Goal: Task Accomplishment & Management: Manage account settings

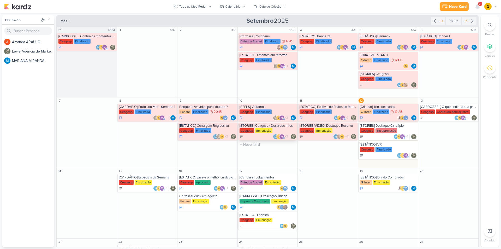
click at [284, 127] on div "[STORIES] Ceagesp / Destaque Infos" at bounding box center [268, 125] width 57 height 4
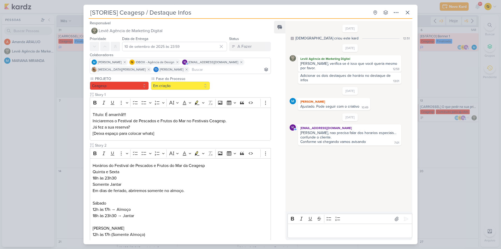
click at [70, 191] on div "[STORIES] Ceagesp / Destaque Infos Criado por [DEMOGRAPHIC_DATA]" at bounding box center [250, 124] width 501 height 249
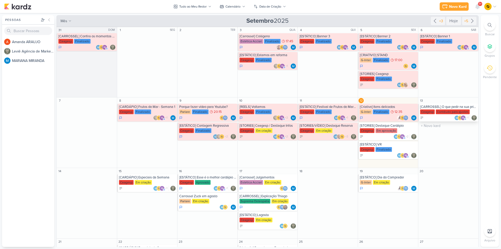
click at [439, 106] on div "[CARROSSEL] O que pedir na sua primeira visita ao Festivais Ceagesp" at bounding box center [448, 107] width 57 height 4
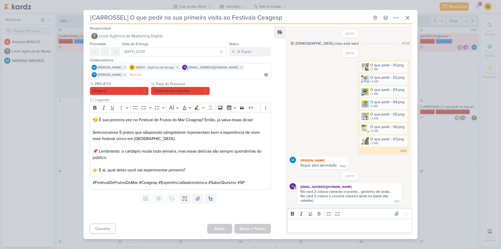
click at [456, 143] on div "[CARROSSEL] O que pedir na sua primeira visita ao Festivais Ceagesp Criado por …" at bounding box center [250, 124] width 501 height 249
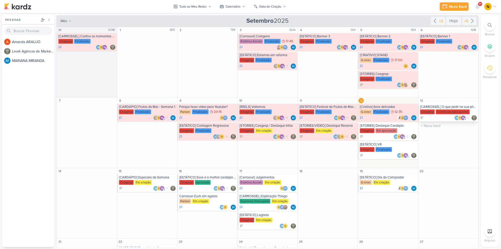
click at [441, 110] on div "Contéudo para ajustes" at bounding box center [453, 111] width 34 height 5
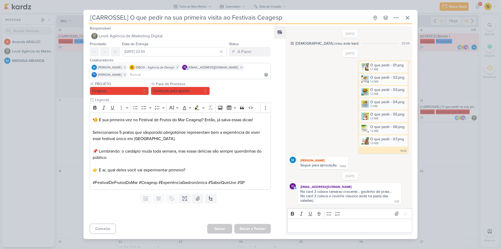
click at [446, 146] on div "[CARROSSEL] O que pedir na sua primeira visita ao Festivais Ceagesp Criado por …" at bounding box center [250, 124] width 501 height 249
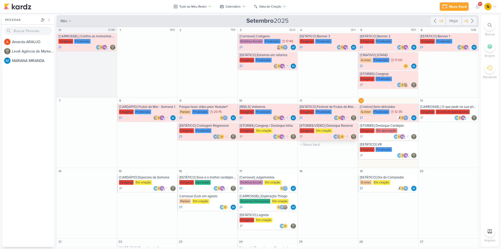
click at [334, 125] on div "[STORIES/VÍDEO] Destaque Reserva" at bounding box center [328, 125] width 57 height 4
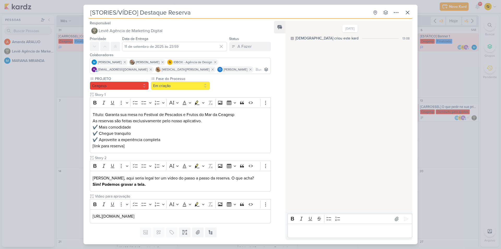
click at [55, 119] on div "[STORIES/VÍDEO] Destaque Reserva Criado por Leviê" at bounding box center [250, 124] width 501 height 249
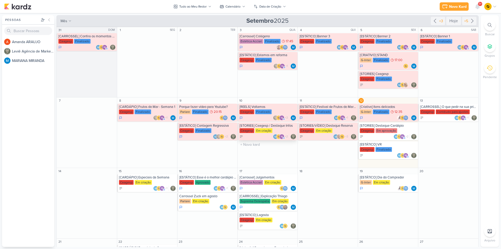
click at [279, 128] on div "Ceagesp Em criação" at bounding box center [268, 130] width 57 height 5
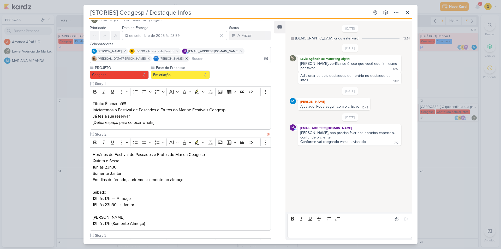
scroll to position [75, 0]
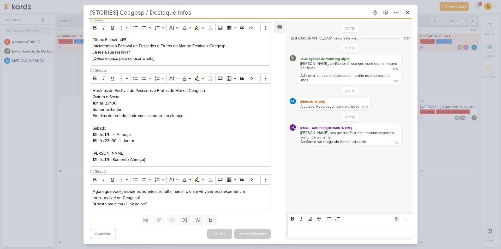
click at [44, 151] on div "[STORIES] Ceagesp / Destaque Infos Criado por [DEMOGRAPHIC_DATA]" at bounding box center [250, 124] width 501 height 249
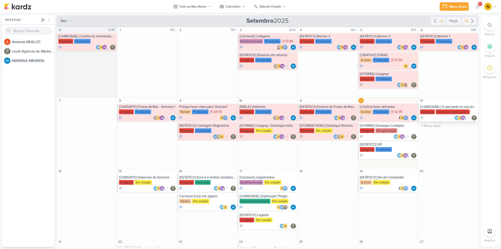
click at [444, 105] on div "[CARROSSEL] O que pedir na sua primeira visita ao Festivais Ceagesp" at bounding box center [448, 107] width 57 height 4
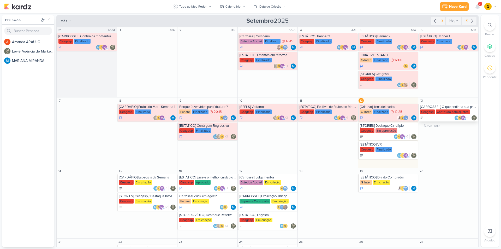
click at [451, 108] on div "[CARROSSEL] O que pedir na sua primeira visita ao Festivais Ceagesp" at bounding box center [448, 107] width 57 height 4
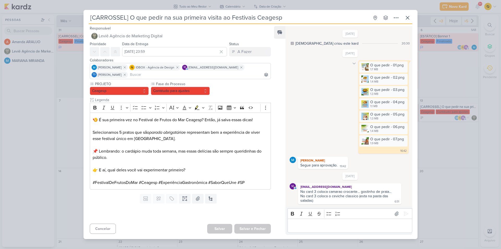
click at [352, 64] on icon at bounding box center [354, 63] width 4 height 4
click at [358, 72] on icon at bounding box center [357, 72] width 4 height 4
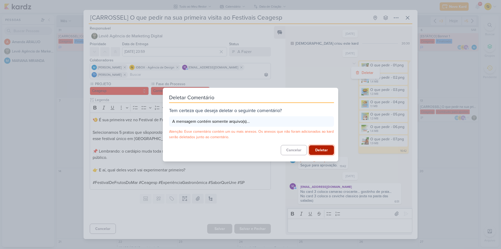
click at [324, 151] on button "Deletar" at bounding box center [321, 150] width 25 height 10
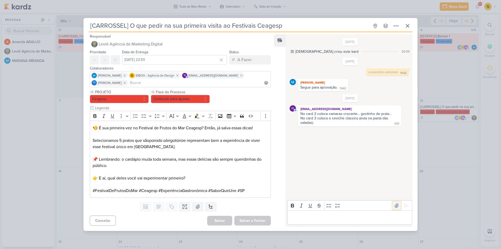
click at [398, 204] on button at bounding box center [396, 205] width 8 height 8
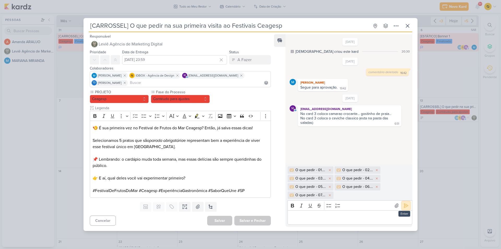
click at [403, 204] on icon at bounding box center [405, 205] width 5 height 5
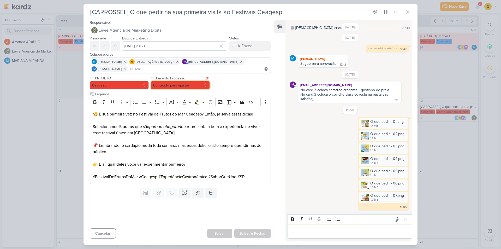
click at [182, 84] on button "Contéudo para ajustes" at bounding box center [180, 85] width 59 height 8
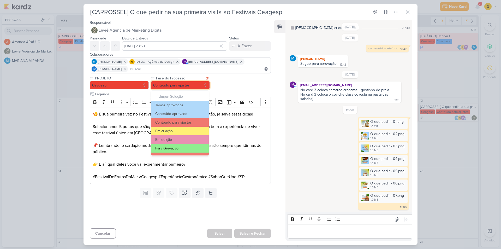
scroll to position [26, 0]
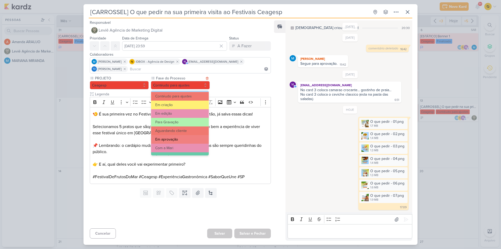
click at [180, 140] on button "Em aprovação" at bounding box center [180, 139] width 58 height 9
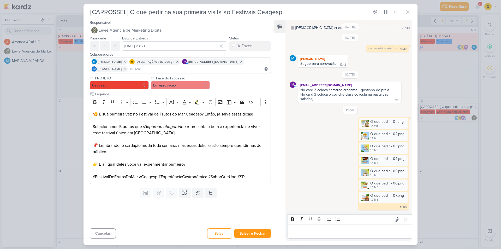
click at [439, 178] on div "[CARROSSEL] O que pedir na sua primeira visita ao Festivais Ceagesp Criado por …" at bounding box center [250, 124] width 501 height 249
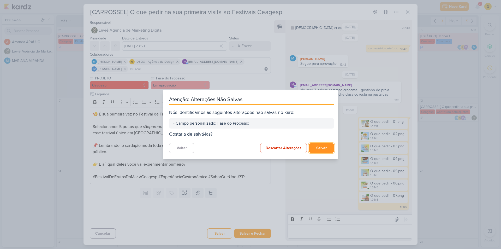
click at [320, 148] on button "Salvar" at bounding box center [321, 148] width 25 height 10
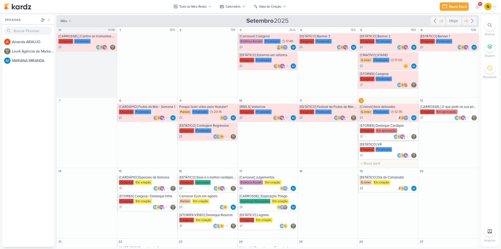
click at [403, 128] on div "Ceagesp Em aprovação" at bounding box center [388, 130] width 57 height 5
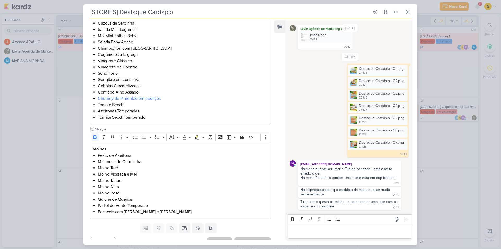
scroll to position [451, 0]
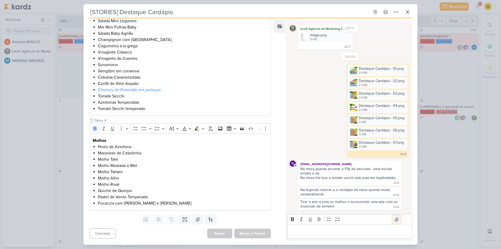
click at [394, 221] on icon at bounding box center [396, 219] width 5 height 5
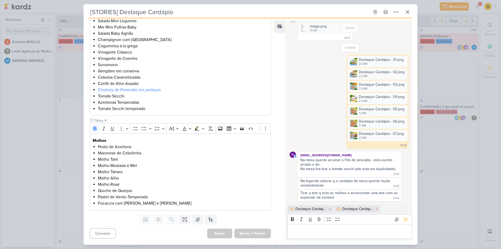
click at [386, 231] on p "Editor editing area: main" at bounding box center [349, 231] width 119 height 6
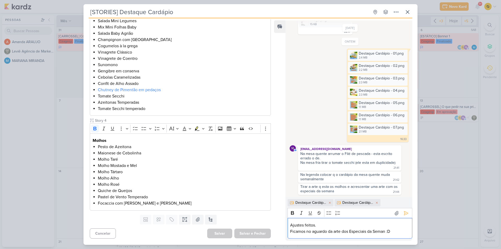
click at [386, 231] on p "Ficamos no aguardo da arte dos Especiais da Seman :D" at bounding box center [349, 231] width 119 height 6
click at [403, 212] on icon at bounding box center [405, 212] width 5 height 5
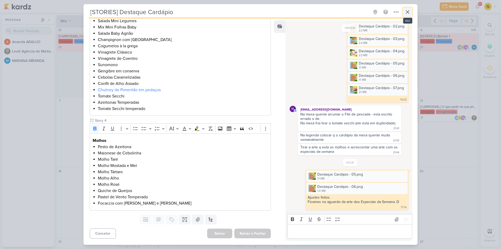
click at [408, 12] on icon at bounding box center [407, 11] width 3 height 3
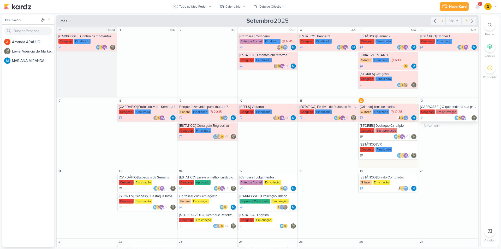
click at [459, 105] on div "[CARROSSEL] O que pedir na sua primeira visita ao Festivais Ceagesp" at bounding box center [448, 107] width 57 height 4
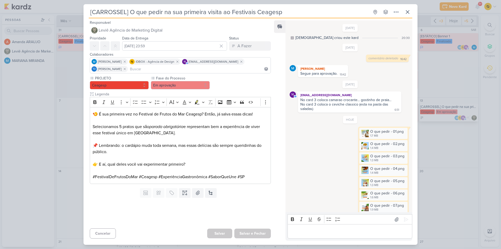
scroll to position [10, 0]
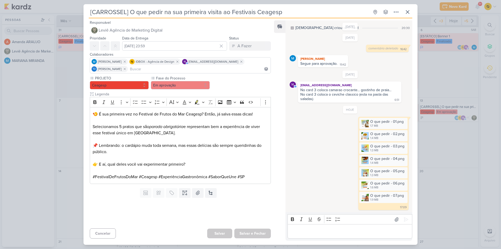
click at [330, 116] on div "HOJE O que pedir - 01.png 1.7 MB Adicionar ao Kard [GEOGRAPHIC_DATA] O que pedi…" at bounding box center [350, 158] width 121 height 104
click at [448, 152] on div "[CARROSSEL] O que pedir na sua primeira visita ao Festivais Ceagesp Criado por …" at bounding box center [250, 124] width 501 height 249
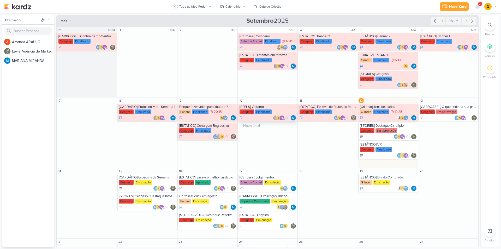
click at [275, 111] on div "Ceagesp Finalizado" at bounding box center [268, 111] width 57 height 5
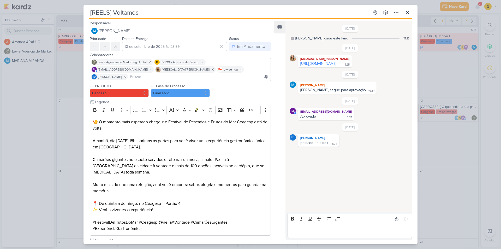
click at [428, 126] on div "[REELS] Voltamos Criado por MARIANA" at bounding box center [250, 124] width 501 height 249
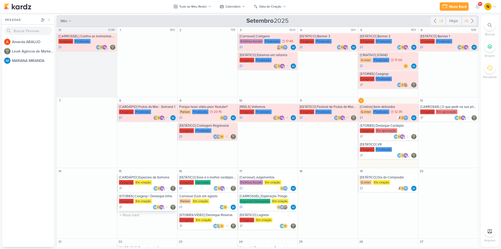
click at [156, 201] on div "Ceagesp Em criação" at bounding box center [147, 201] width 57 height 5
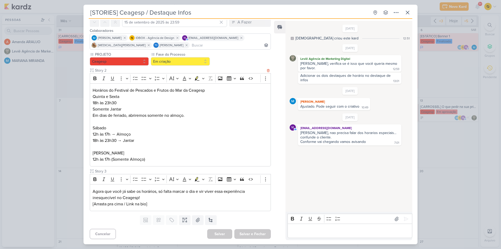
scroll to position [0, 0]
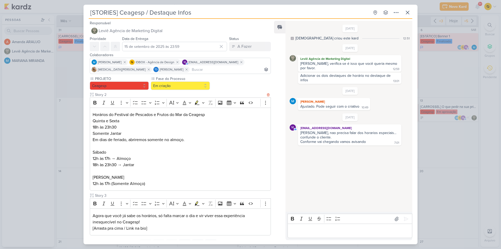
click at [124, 115] on p "Horários do Festival de Pescados e Frutos do Mar da Ceagesp Quinta e Sexta 18h …" at bounding box center [180, 130] width 175 height 38
copy p "Horários do Festival de Pescados e Frutos do Mar da Ceagesp"
drag, startPoint x: 133, startPoint y: 132, endPoint x: 92, endPoint y: 121, distance: 42.2
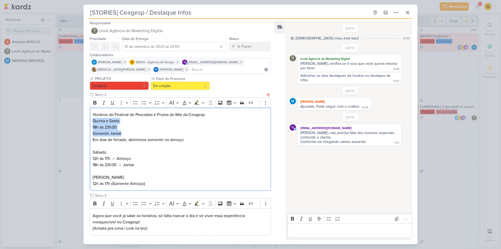
click at [92, 121] on div "Horários do Festival de Pescados e Frutos do Mar da Ceagesp Quinta e Sexta 18h …" at bounding box center [180, 148] width 181 height 83
copy p "Quinta e Sexta 18h às 23h30 Somente Jantar"
drag, startPoint x: 191, startPoint y: 139, endPoint x: 85, endPoint y: 140, distance: 106.2
click at [85, 140] on div "PROJETO [GEOGRAPHIC_DATA] Fase do Processo" at bounding box center [177, 156] width 189 height 161
copy p "Em dias de feriado, abriremos somente no almoço."
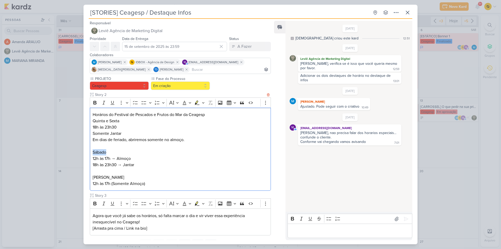
drag, startPoint x: 103, startPoint y: 151, endPoint x: 90, endPoint y: 151, distance: 13.0
click at [90, 151] on div "Horários do Festival de Pescados e Frutos do Mar da Ceagesp Quinta e Sexta 18h …" at bounding box center [180, 148] width 181 height 83
copy p "Sábado"
drag, startPoint x: 139, startPoint y: 164, endPoint x: 92, endPoint y: 159, distance: 47.2
click at [92, 159] on div "Horários do Festival de Pescados e Frutos do Mar da Ceagesp Quinta e Sexta 18h …" at bounding box center [180, 148] width 181 height 83
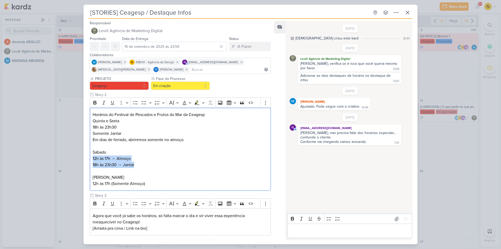
copy p "12h às 17h → Almoço 18h às 23h30 → Jantar"
drag, startPoint x: 98, startPoint y: 178, endPoint x: 89, endPoint y: 178, distance: 9.7
click at [89, 178] on div "PROJETO [GEOGRAPHIC_DATA] Fase do Processo" at bounding box center [177, 156] width 189 height 161
copy p "[PERSON_NAME]"
copy p "(Somente Almoço)"
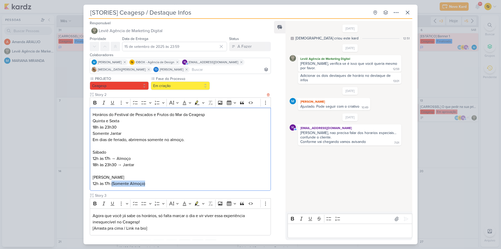
drag, startPoint x: 145, startPoint y: 185, endPoint x: 111, endPoint y: 183, distance: 33.7
click at [111, 183] on p "Domingo 12h às 17h (Somente Almoço)" at bounding box center [180, 180] width 175 height 13
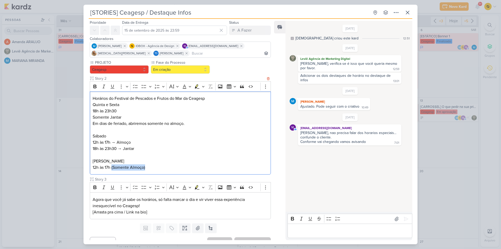
scroll to position [24, 0]
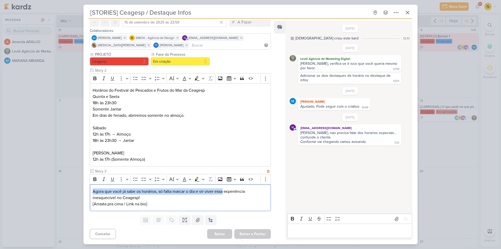
drag, startPoint x: 93, startPoint y: 192, endPoint x: 224, endPoint y: 185, distance: 131.2
click at [224, 185] on div "Agora que você já sabe os horários, só falta marcar o dia e vir viver essa expe…" at bounding box center [180, 197] width 181 height 27
copy p "Agora que você já sabe os horários, só falta marcar o dia e vir viver essa"
drag, startPoint x: 226, startPoint y: 191, endPoint x: 143, endPoint y: 197, distance: 83.0
click at [142, 197] on p "Agora que você já sabe os horários, só falta marcar o dia e vir viver essa expe…" at bounding box center [180, 197] width 175 height 19
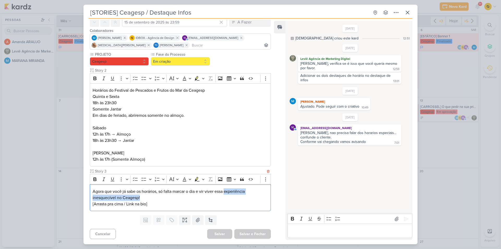
copy p "experiência inesquecível no Ceagesp!"
click at [396, 220] on icon at bounding box center [397, 219] width 4 height 4
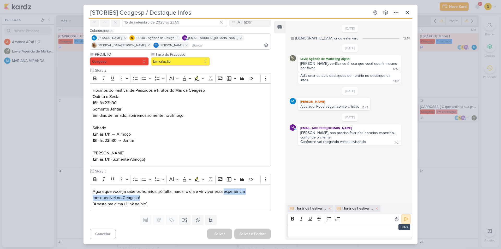
click at [403, 218] on icon at bounding box center [405, 218] width 5 height 5
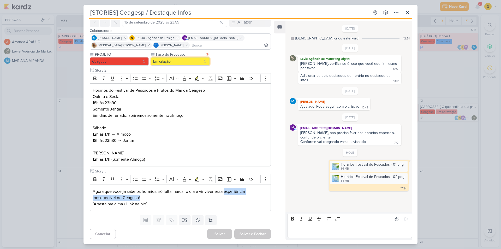
click at [194, 63] on button "Em criação" at bounding box center [180, 61] width 59 height 8
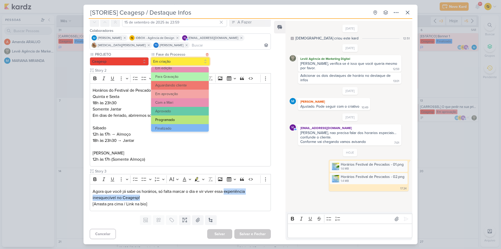
scroll to position [50, 0]
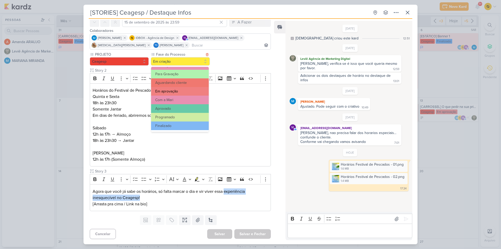
click at [176, 93] on button "Em aprovação" at bounding box center [180, 91] width 58 height 9
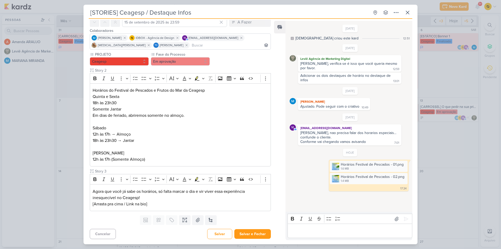
click at [438, 175] on div "[STORIES] Ceagesp / Destaque Infos Criado por [DEMOGRAPHIC_DATA]" at bounding box center [250, 124] width 501 height 249
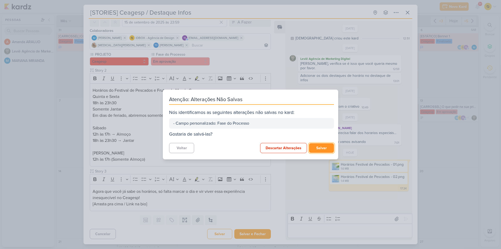
click at [313, 144] on button "Salvar" at bounding box center [321, 148] width 25 height 10
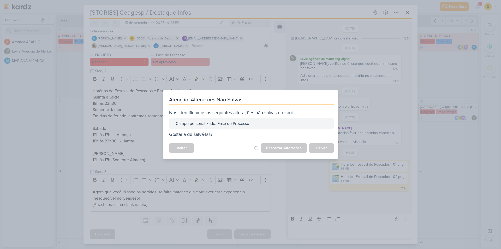
scroll to position [24, 0]
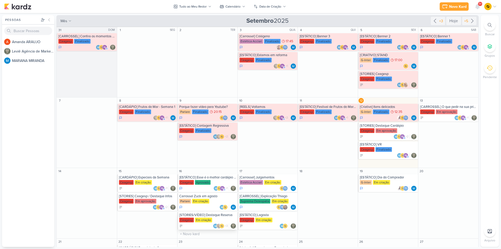
click at [210, 216] on div "[STORIES/VÍDEO] Destaque Reserva" at bounding box center [207, 215] width 57 height 4
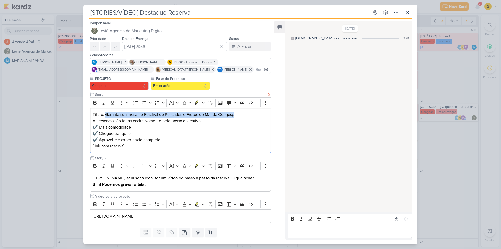
drag, startPoint x: 106, startPoint y: 114, endPoint x: 238, endPoint y: 115, distance: 132.3
click at [238, 115] on p "Título: Garanta sua mesa no Festival de Pescados e Frutos do Mar da Ceagesp As …" at bounding box center [180, 130] width 175 height 38
copy p "Garanta sua mesa no Festival de Pescados e Frutos do Mar da Ceagesp"
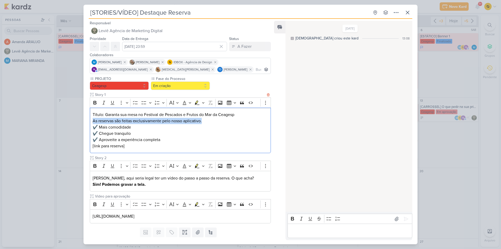
drag, startPoint x: 90, startPoint y: 121, endPoint x: 205, endPoint y: 121, distance: 115.1
click at [205, 121] on div "Título: Garanta sua mesa no Festival de Pescados e Frutos do Mar da Ceagesp As …" at bounding box center [180, 130] width 181 height 46
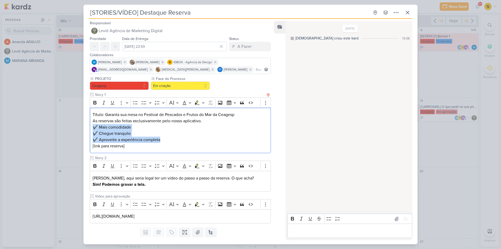
drag, startPoint x: 161, startPoint y: 139, endPoint x: 94, endPoint y: 126, distance: 68.3
click at [94, 126] on p "Título: Garanta sua mesa no Festival de Pescados e Frutos do Mar da Ceagesp As …" at bounding box center [180, 130] width 175 height 38
click at [394, 220] on icon at bounding box center [396, 218] width 5 height 5
click at [404, 220] on icon at bounding box center [405, 218] width 5 height 5
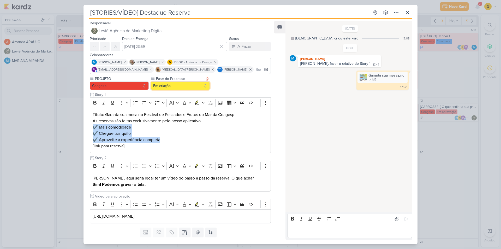
click at [176, 82] on button "Em criação" at bounding box center [180, 85] width 59 height 8
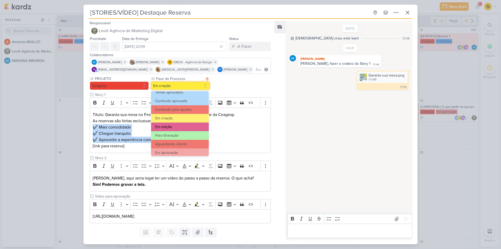
scroll to position [26, 0]
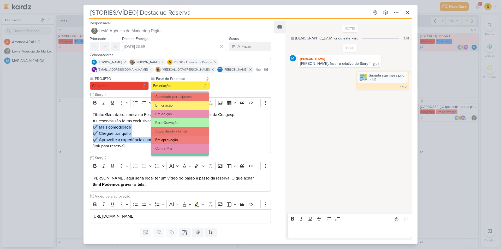
click at [177, 138] on button "Em aprovação" at bounding box center [180, 139] width 58 height 9
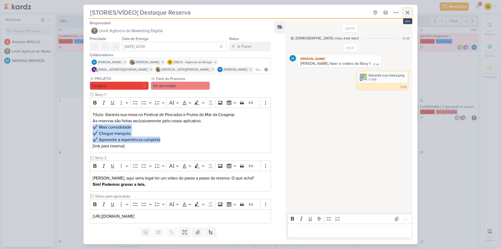
click at [409, 13] on icon at bounding box center [407, 12] width 6 height 6
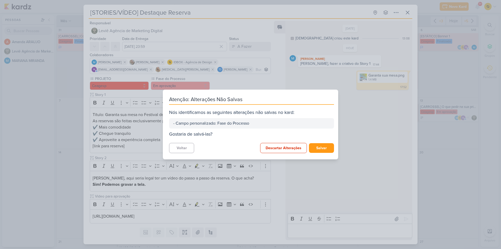
click at [317, 154] on div "Atenção: Alterações Não Salvas Nós identificamos as seguintes alterações não sa…" at bounding box center [250, 124] width 175 height 70
click at [322, 148] on button "Salvar" at bounding box center [321, 148] width 25 height 10
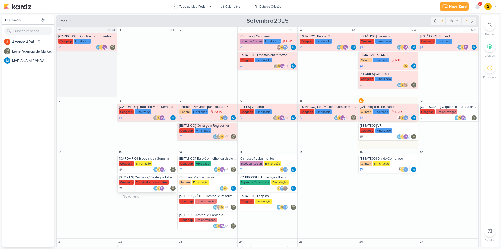
click at [152, 177] on div "[STORIES] Ceagesp / Destaque Infos" at bounding box center [147, 177] width 57 height 4
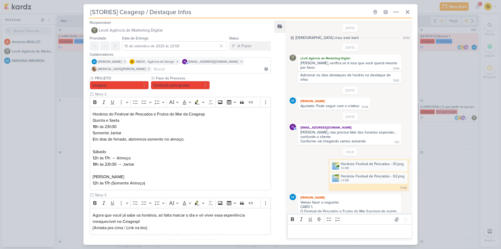
scroll to position [128, 0]
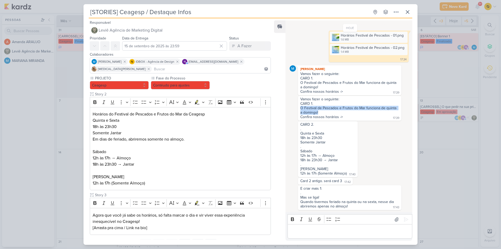
drag, startPoint x: 319, startPoint y: 111, endPoint x: 298, endPoint y: 109, distance: 20.6
click at [298, 109] on div "Vamos fazer o seguinte: CARD 1. O Festival de Pescados e Frutos do Mar funciona…" at bounding box center [349, 108] width 103 height 25
drag, startPoint x: 344, startPoint y: 115, endPoint x: 304, endPoint y: 117, distance: 40.5
click at [304, 117] on div "Vamos fazer o seguinte: CARD 1. O Festival de Pescados e Frutos do Mar funciona…" at bounding box center [349, 108] width 101 height 23
drag, startPoint x: 301, startPoint y: 117, endPoint x: 344, endPoint y: 118, distance: 43.4
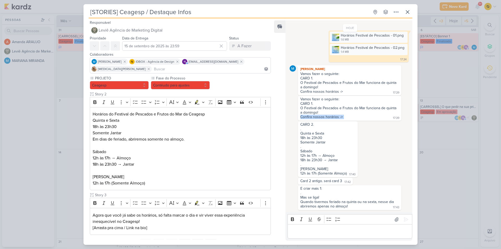
click at [344, 118] on div "Vamos fazer o seguinte: CARD 1. O Festival de Pescados e Frutos do Mar funciona…" at bounding box center [349, 108] width 101 height 23
drag, startPoint x: 300, startPoint y: 199, endPoint x: 337, endPoint y: 195, distance: 36.7
click at [337, 195] on div "Mas se liga!" at bounding box center [349, 197] width 99 height 4
drag, startPoint x: 300, startPoint y: 201, endPoint x: 350, endPoint y: 199, distance: 50.1
click at [354, 205] on div "E criar mais 1: . Mas se liga! Quando tivermos feriado na quinta ou na sexta, n…" at bounding box center [349, 197] width 101 height 23
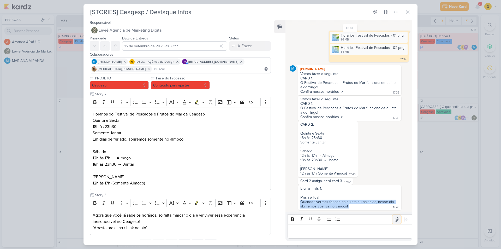
click at [395, 218] on icon at bounding box center [396, 219] width 5 height 5
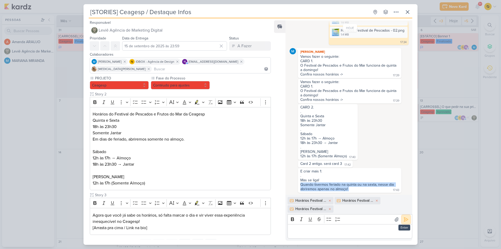
click at [404, 219] on icon at bounding box center [406, 219] width 4 height 4
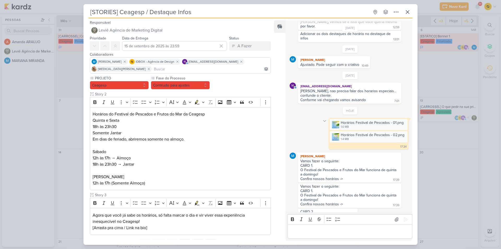
click at [325, 120] on icon at bounding box center [324, 121] width 4 height 4
click at [330, 129] on button "Deletar" at bounding box center [336, 130] width 28 height 9
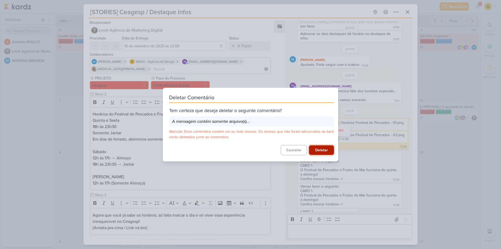
click at [323, 145] on button "Deletar" at bounding box center [321, 150] width 25 height 10
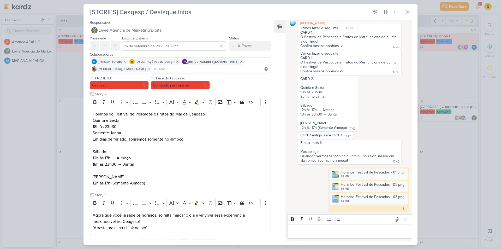
scroll to position [151, 0]
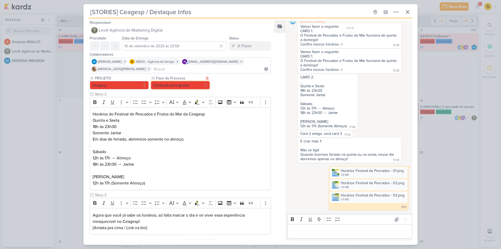
click at [203, 85] on button "Contéudo para ajustes" at bounding box center [180, 85] width 59 height 8
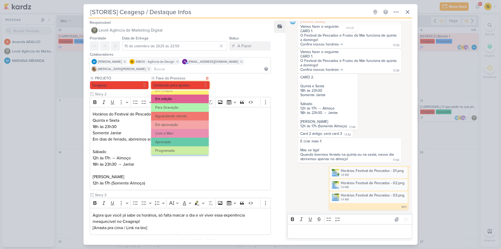
scroll to position [50, 0]
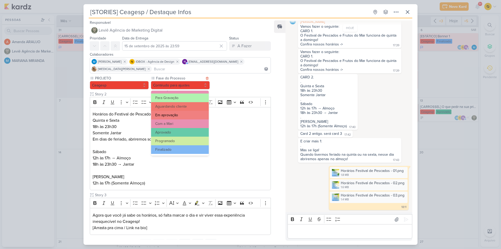
click at [179, 115] on button "Em aprovação" at bounding box center [180, 115] width 58 height 9
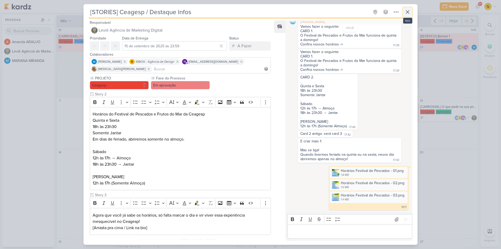
click at [409, 16] on button at bounding box center [407, 11] width 9 height 9
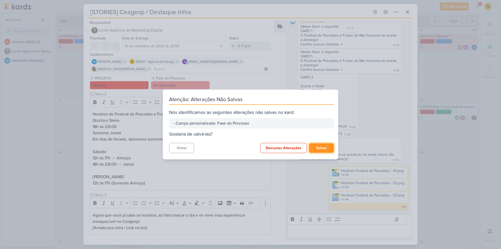
click at [325, 147] on button "Salvar" at bounding box center [321, 148] width 25 height 10
